Goal: Transaction & Acquisition: Purchase product/service

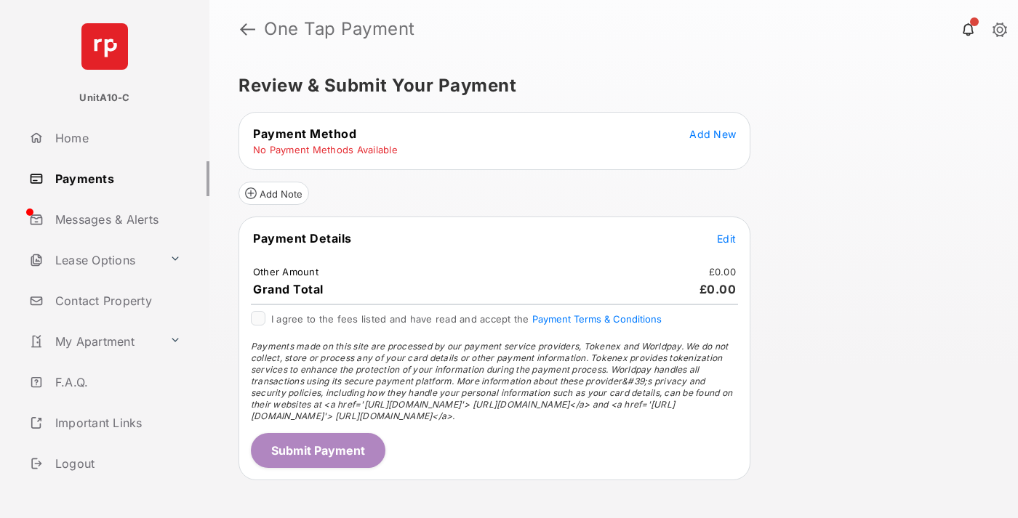
click at [713, 134] on span "Add New" at bounding box center [712, 134] width 47 height 12
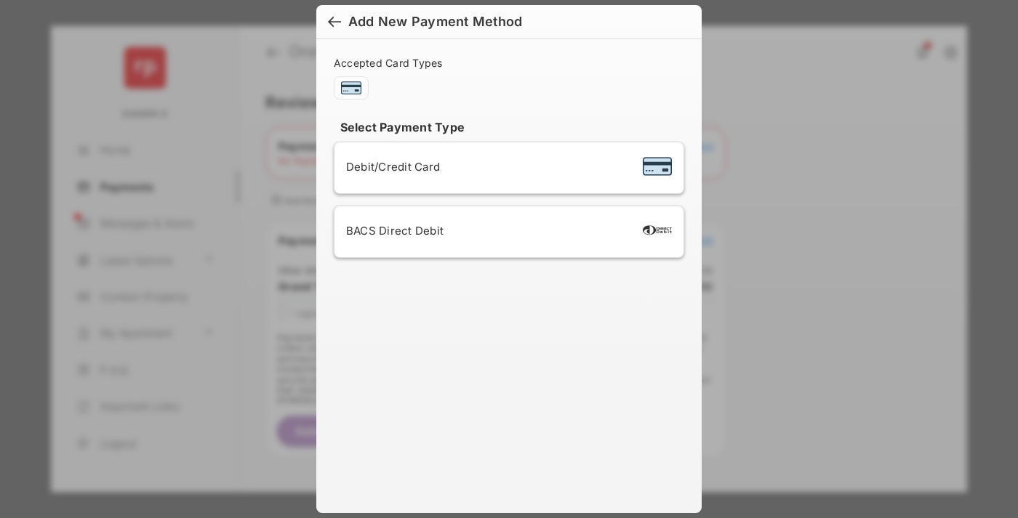
click at [389, 167] on span "Debit/Credit Card" at bounding box center [393, 167] width 94 height 14
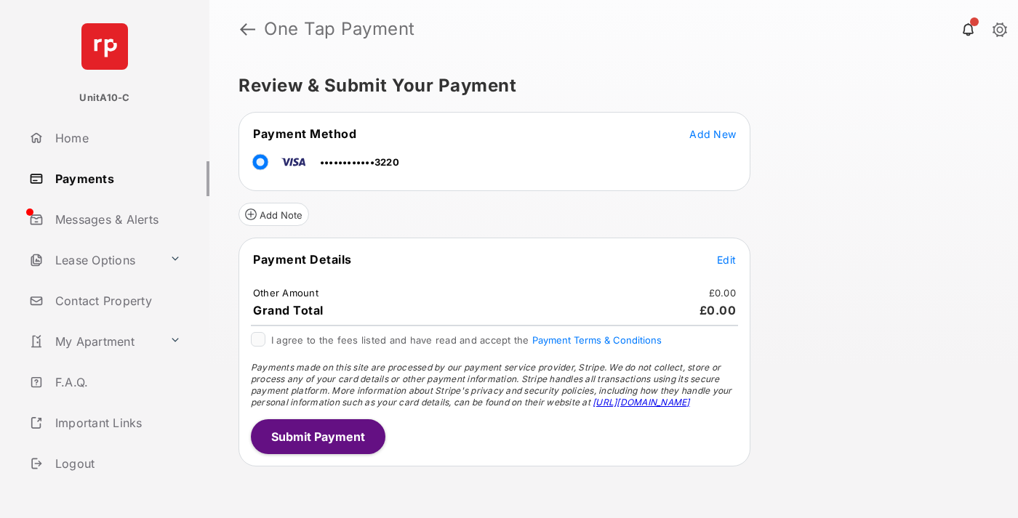
click at [726, 260] on span "Edit" at bounding box center [726, 260] width 19 height 12
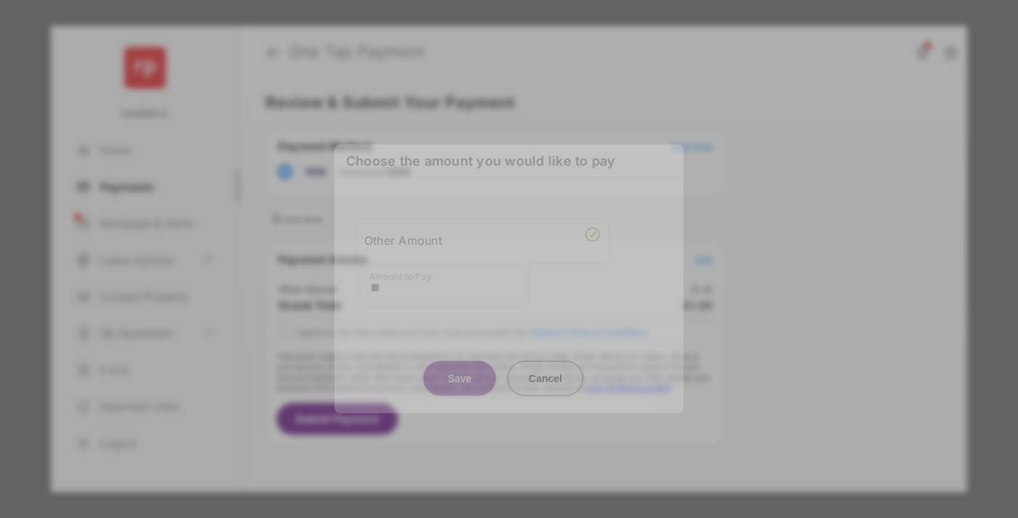
type input "**"
click at [460, 372] on button "Save" at bounding box center [459, 378] width 73 height 35
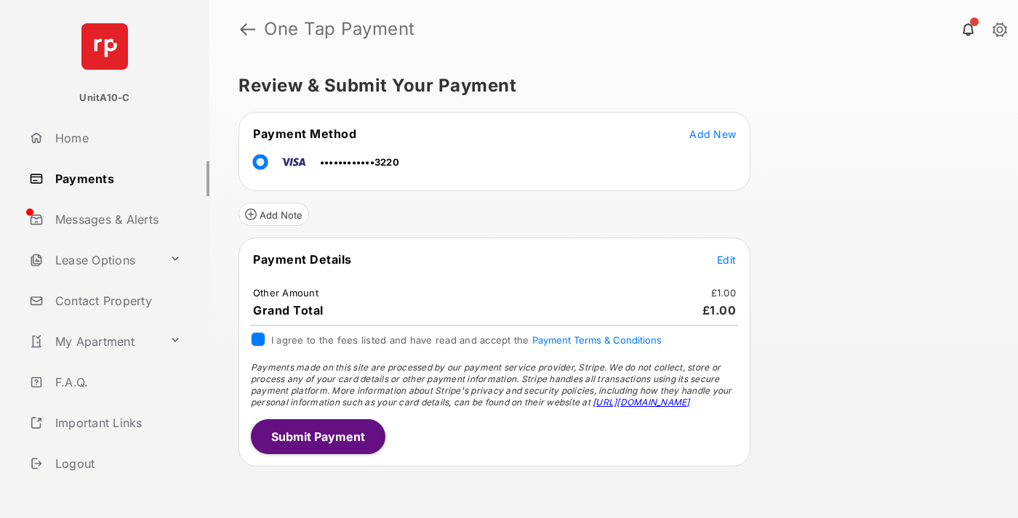
click at [317, 436] on button "Submit Payment" at bounding box center [318, 437] width 135 height 35
